Goal: Navigation & Orientation: Understand site structure

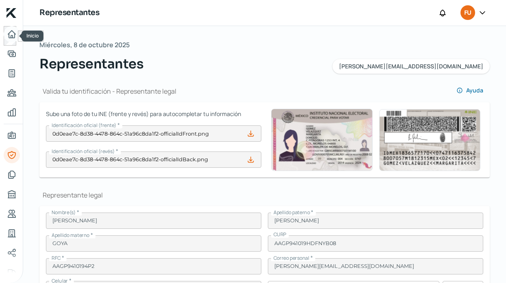
click at [14, 35] on icon "Inicio" at bounding box center [12, 34] width 10 height 10
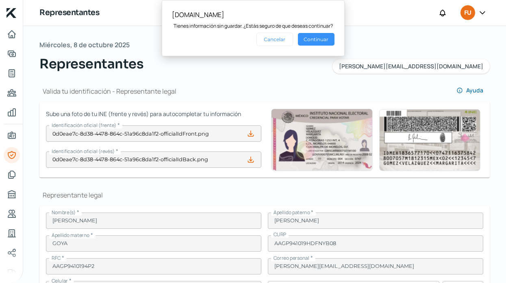
click at [313, 39] on button "Continuar" at bounding box center [316, 39] width 37 height 13
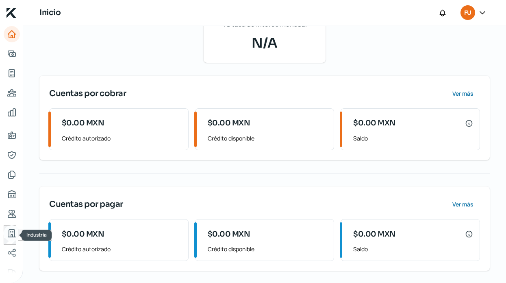
click at [15, 226] on link "Industria" at bounding box center [12, 233] width 16 height 16
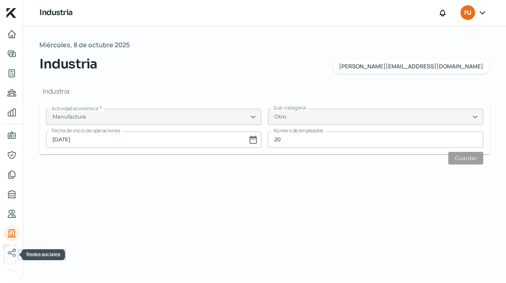
click at [11, 256] on icon "Redes sociales" at bounding box center [12, 253] width 10 height 10
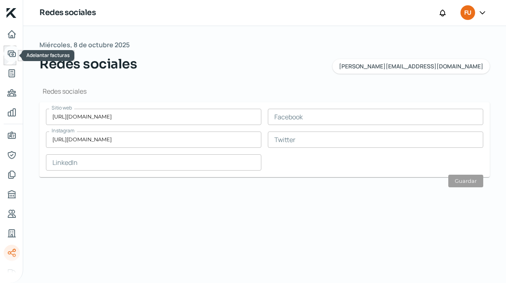
click at [13, 56] on icon "Adelantar facturas" at bounding box center [12, 54] width 10 height 10
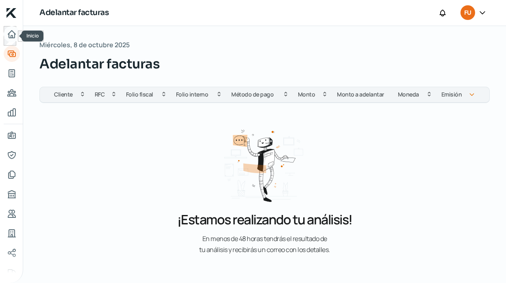
click at [9, 31] on icon "Inicio" at bounding box center [12, 34] width 10 height 10
